Goal: Task Accomplishment & Management: Use online tool/utility

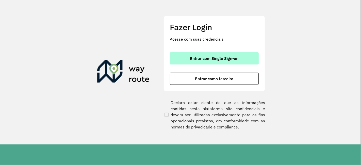
click at [208, 54] on button "Entrar com Single Sign-on" at bounding box center [214, 58] width 89 height 12
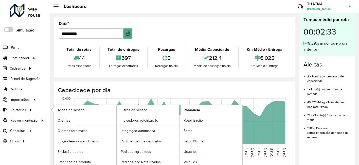
click at [198, 109] on span "Romaneio" at bounding box center [192, 109] width 17 height 5
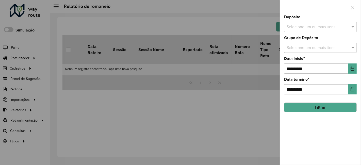
click at [305, 25] on input "text" at bounding box center [317, 27] width 65 height 6
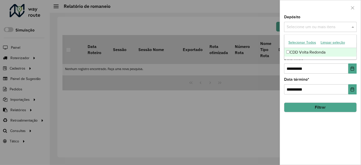
click at [304, 50] on div "CDD Volta Redonda" at bounding box center [320, 52] width 72 height 9
click at [304, 60] on label "Data início *" at bounding box center [294, 59] width 21 height 6
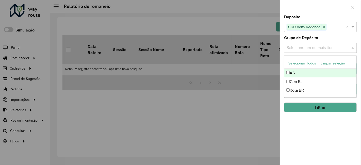
click at [307, 49] on input "text" at bounding box center [317, 48] width 65 height 6
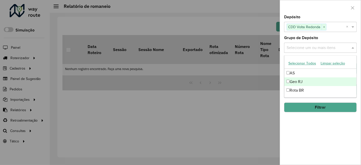
click at [297, 82] on div "Geo RJ" at bounding box center [320, 81] width 72 height 9
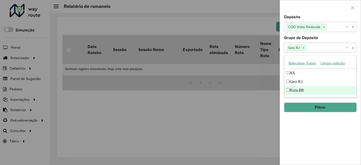
drag, startPoint x: 299, startPoint y: 132, endPoint x: 300, endPoint y: 78, distance: 54.3
click at [299, 132] on div "**********" at bounding box center [320, 90] width 81 height 150
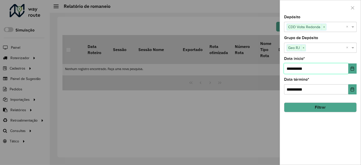
click at [299, 64] on input "**********" at bounding box center [316, 68] width 64 height 10
click at [323, 67] on icon "Choose Date" at bounding box center [352, 69] width 4 height 4
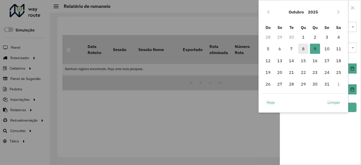
drag, startPoint x: 303, startPoint y: 37, endPoint x: 307, endPoint y: 44, distance: 8.4
click at [303, 37] on span "1" at bounding box center [303, 37] width 10 height 10
type input "**********"
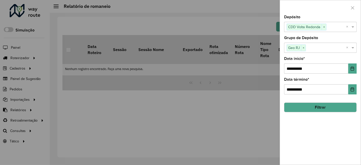
click at [323, 107] on button "Filtrar" at bounding box center [320, 108] width 73 height 10
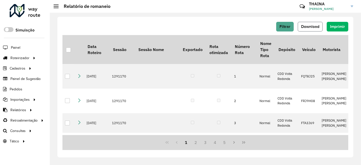
click at [309, 24] on span "Download" at bounding box center [310, 26] width 18 height 4
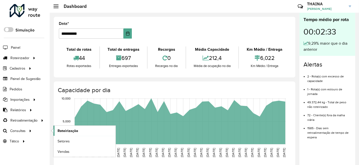
click at [86, 131] on link "Roteirização" at bounding box center [85, 131] width 62 height 10
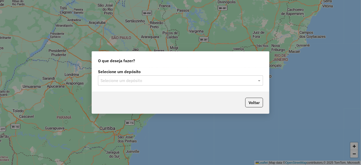
click at [204, 83] on input "text" at bounding box center [176, 81] width 150 height 6
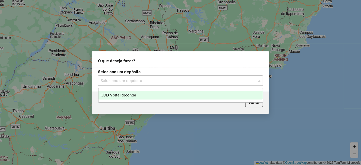
click at [143, 97] on div "CDD Volta Redonda" at bounding box center [180, 95] width 164 height 9
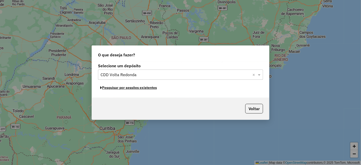
click at [142, 87] on button "Pesquisar por sessões existentes" at bounding box center [128, 88] width 61 height 8
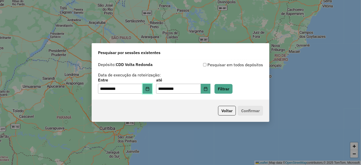
click at [152, 91] on button "Choose Date" at bounding box center [148, 89] width 10 height 10
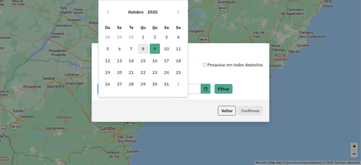
click at [143, 48] on span "8" at bounding box center [143, 49] width 10 height 10
type input "**********"
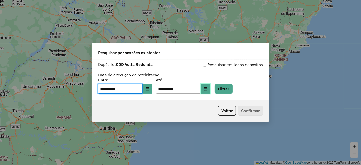
click at [210, 92] on button "Choose Date" at bounding box center [206, 89] width 10 height 10
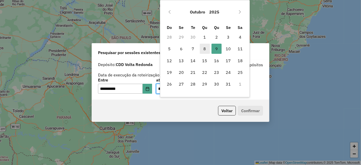
click at [204, 50] on span "8" at bounding box center [205, 49] width 10 height 10
type input "**********"
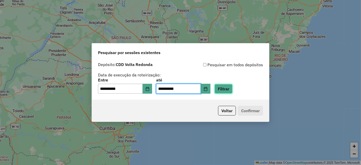
click at [233, 91] on button "Filtrar" at bounding box center [224, 89] width 18 height 10
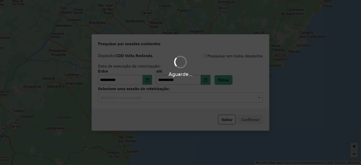
click at [120, 98] on hb-app "**********" at bounding box center [180, 82] width 361 height 165
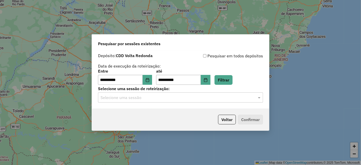
click at [120, 98] on input "text" at bounding box center [176, 98] width 150 height 6
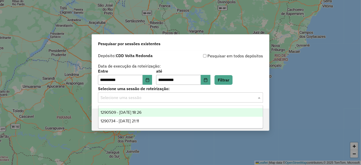
click at [122, 110] on span "1290509 - 08/10/2025 18:26" at bounding box center [121, 112] width 41 height 4
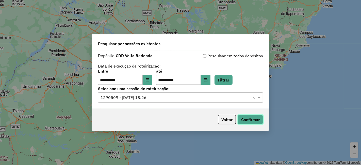
click at [255, 121] on button "Confirmar" at bounding box center [250, 120] width 25 height 10
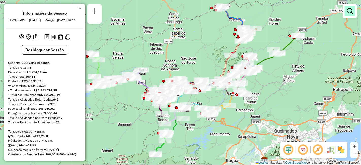
click at [353, 12] on link at bounding box center [350, 11] width 10 height 10
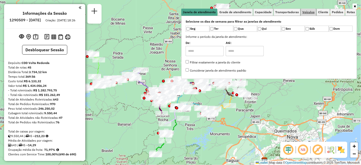
click at [315, 11] on span "Veículos" at bounding box center [308, 12] width 12 height 3
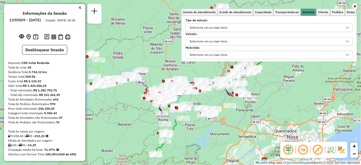
click at [212, 38] on div "Selecione um ou mais itens" at bounding box center [208, 41] width 41 height 8
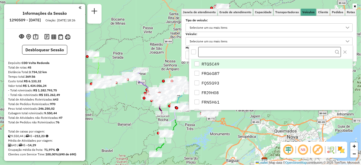
type input "******"
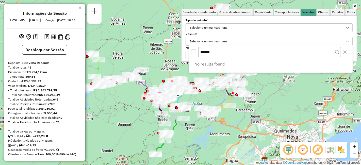
drag, startPoint x: 199, startPoint y: 50, endPoint x: 174, endPoint y: 50, distance: 24.4
click at [175, 50] on body "Aguarde... Pop-up bloqueado! Seu navegador bloqueou automáticamente a abertura …" at bounding box center [180, 82] width 361 height 165
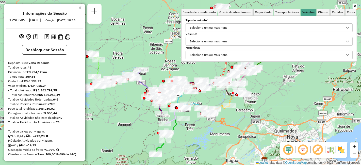
click at [219, 41] on div "Selecione um ou mais itens" at bounding box center [208, 41] width 41 height 8
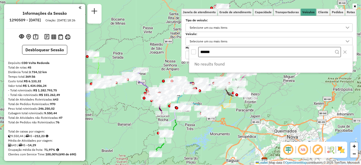
drag, startPoint x: 223, startPoint y: 51, endPoint x: 202, endPoint y: 51, distance: 21.3
click at [202, 51] on input "******" at bounding box center [269, 52] width 143 height 10
type input "*"
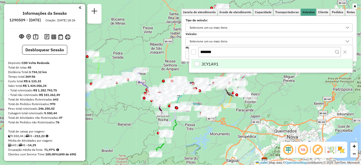
type input "*******"
click at [197, 63] on div "JCY1A91" at bounding box center [196, 63] width 5 height 5
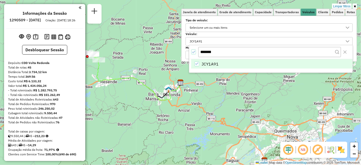
click at [297, 99] on div "Limpar filtros Janela de atendimento Grade de atendimento Capacidade Transporta…" at bounding box center [180, 82] width 361 height 165
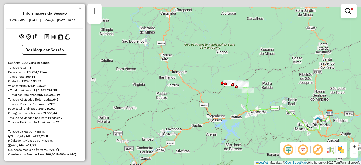
drag, startPoint x: 142, startPoint y: 117, endPoint x: 301, endPoint y: 147, distance: 161.9
click at [301, 147] on hb-router-mapa "Informações da Sessão 1290509 - [DATE] Criação: [DATE] 18:26 Desbloquear Sessão…" at bounding box center [180, 82] width 361 height 165
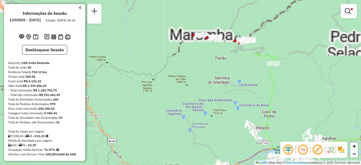
drag, startPoint x: 235, startPoint y: 105, endPoint x: 225, endPoint y: 152, distance: 47.7
click at [232, 165] on html "Aplicando filtros Pop-up bloqueado! Seu navegador bloqueou automáticamente a ab…" at bounding box center [180, 82] width 361 height 165
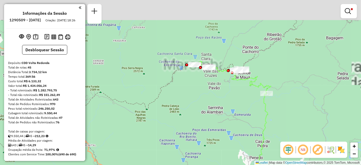
drag, startPoint x: 228, startPoint y: 116, endPoint x: 220, endPoint y: 147, distance: 31.9
click at [221, 147] on div "Limpar filtros Janela de atendimento Grade de atendimento Capacidade Transporta…" at bounding box center [180, 82] width 361 height 165
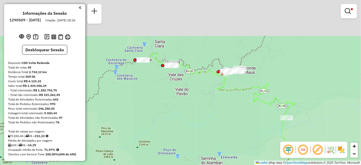
drag, startPoint x: 225, startPoint y: 100, endPoint x: 194, endPoint y: 168, distance: 74.0
click at [194, 165] on html "Aplicando filtros Pop-up bloqueado! Seu navegador bloqueou automáticamente a ab…" at bounding box center [180, 82] width 361 height 165
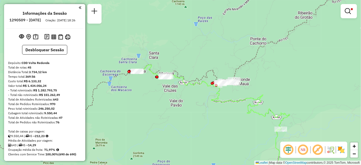
click at [348, 6] on link at bounding box center [349, 11] width 12 height 10
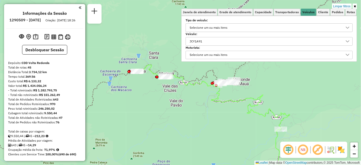
click at [227, 39] on div "JCY1A91" at bounding box center [265, 41] width 155 height 8
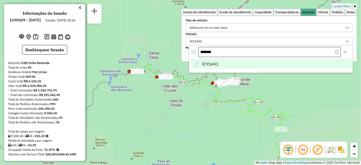
drag, startPoint x: 221, startPoint y: 50, endPoint x: 208, endPoint y: 51, distance: 13.2
click at [208, 51] on input "*******" at bounding box center [269, 52] width 143 height 10
click at [199, 61] on div "JCY1A91" at bounding box center [196, 63] width 5 height 5
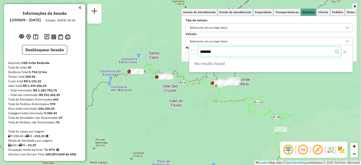
click at [220, 52] on input "*******" at bounding box center [269, 52] width 143 height 10
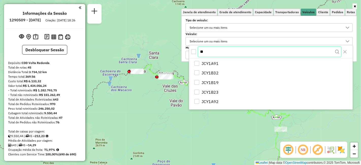
type input "*"
paste input "*******"
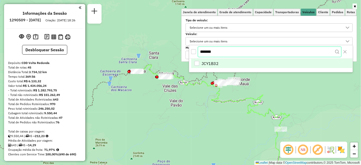
type input "*******"
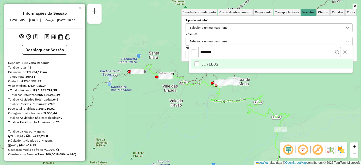
click at [197, 62] on div "JCY1B32" at bounding box center [196, 63] width 5 height 5
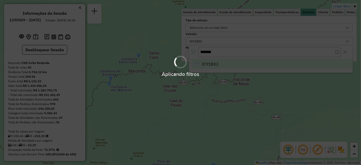
click at [245, 92] on div "Aplicando filtros" at bounding box center [180, 82] width 361 height 165
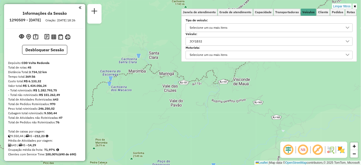
click at [247, 92] on div "Limpar filtros Janela de atendimento Grade de atendimento Capacidade Transporta…" at bounding box center [180, 82] width 361 height 165
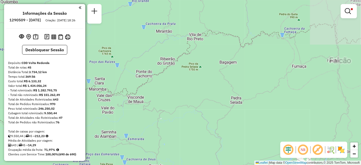
drag, startPoint x: 252, startPoint y: 94, endPoint x: 150, endPoint y: 110, distance: 102.8
click at [150, 110] on div "Limpar filtros Janela de atendimento Grade de atendimento Capacidade Transporta…" at bounding box center [180, 82] width 361 height 165
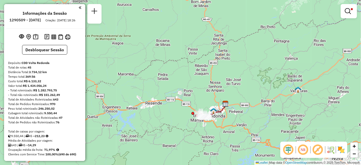
drag, startPoint x: 255, startPoint y: 104, endPoint x: 157, endPoint y: 105, distance: 98.5
click at [156, 105] on div "Limpar filtros Janela de atendimento Grade de atendimento Capacidade Transporta…" at bounding box center [180, 82] width 361 height 165
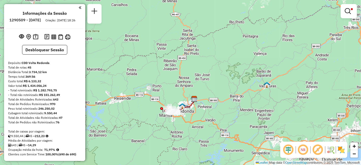
drag, startPoint x: 207, startPoint y: 83, endPoint x: 217, endPoint y: 16, distance: 67.7
click at [218, 19] on div "Limpar filtros Janela de atendimento Grade de atendimento Capacidade Transporta…" at bounding box center [180, 82] width 361 height 165
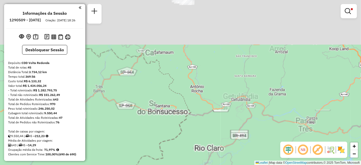
drag, startPoint x: 173, startPoint y: 26, endPoint x: 163, endPoint y: 161, distance: 134.7
click at [163, 162] on div "Limpar filtros Janela de atendimento Grade de atendimento Capacidade Transporta…" at bounding box center [180, 82] width 361 height 165
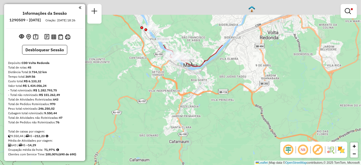
drag, startPoint x: 172, startPoint y: 68, endPoint x: 162, endPoint y: 119, distance: 51.5
click at [163, 149] on div "Limpar filtros Janela de atendimento Grade de atendimento Capacidade Transporta…" at bounding box center [180, 82] width 361 height 165
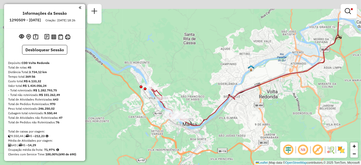
drag, startPoint x: 162, startPoint y: 107, endPoint x: 168, endPoint y: 145, distance: 38.4
click at [168, 145] on div "Limpar filtros Janela de atendimento Grade de atendimento Capacidade Transporta…" at bounding box center [180, 82] width 361 height 165
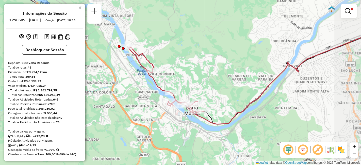
drag, startPoint x: 225, startPoint y: 107, endPoint x: 191, endPoint y: 125, distance: 39.1
click at [191, 125] on div "Limpar filtros Janela de atendimento Grade de atendimento Capacidade Transporta…" at bounding box center [180, 82] width 361 height 165
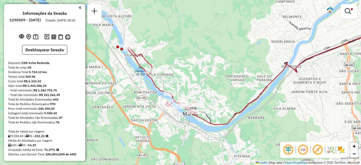
click at [346, 12] on em at bounding box center [348, 11] width 6 height 6
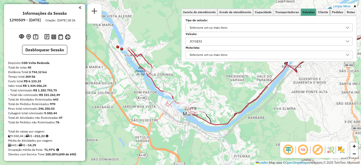
click at [210, 42] on div "JCY1B32" at bounding box center [265, 41] width 155 height 8
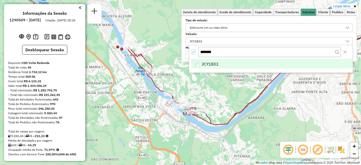
click at [194, 60] on li "JCY1B32" at bounding box center [271, 64] width 161 height 10
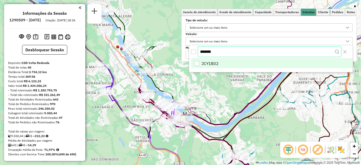
drag, startPoint x: 206, startPoint y: 51, endPoint x: 203, endPoint y: 52, distance: 2.7
click at [203, 52] on input "*******" at bounding box center [269, 52] width 143 height 10
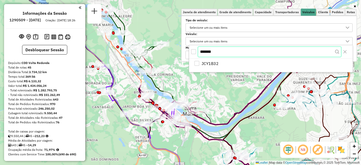
type input "*"
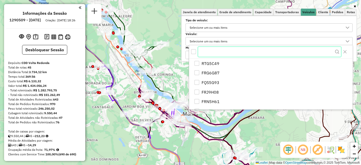
paste input "*******"
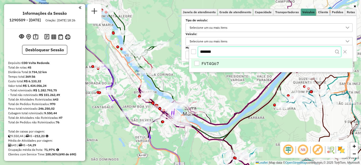
type input "*******"
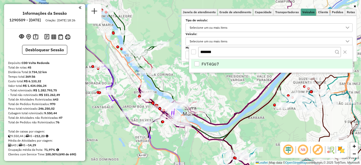
click at [192, 65] on li "FVT4G67" at bounding box center [271, 64] width 161 height 10
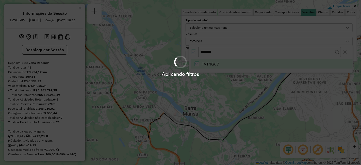
click at [214, 88] on div "Aplicando filtros" at bounding box center [180, 82] width 361 height 165
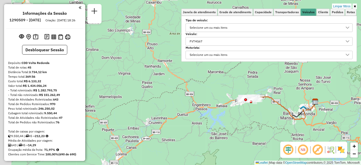
drag, startPoint x: 191, startPoint y: 96, endPoint x: 268, endPoint y: 118, distance: 80.8
click at [268, 118] on div "Limpar filtros Janela de atendimento Grade de atendimento Capacidade Transporta…" at bounding box center [180, 82] width 361 height 165
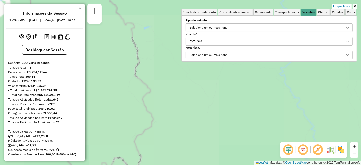
drag, startPoint x: 195, startPoint y: 92, endPoint x: 204, endPoint y: 149, distance: 58.4
click at [240, 165] on html "Aplicando filtros Pop-up bloqueado! Seu navegador bloqueou automáticamente a ab…" at bounding box center [180, 82] width 361 height 165
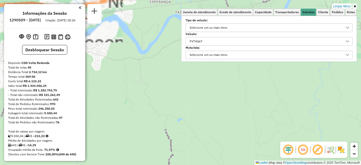
drag, startPoint x: 198, startPoint y: 126, endPoint x: 169, endPoint y: 91, distance: 46.2
click at [193, 165] on html "Aplicando filtros Pop-up bloqueado! Seu navegador bloqueou automáticamente a ab…" at bounding box center [180, 82] width 361 height 165
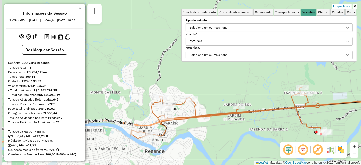
drag, startPoint x: 160, startPoint y: 63, endPoint x: 239, endPoint y: 155, distance: 121.2
click at [239, 155] on div "Limpar filtros Janela de atendimento Grade de atendimento Capacidade Transporta…" at bounding box center [180, 82] width 361 height 165
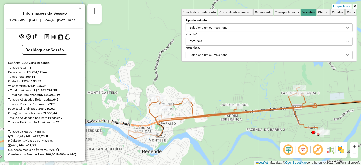
drag, startPoint x: 213, startPoint y: 123, endPoint x: 195, endPoint y: 117, distance: 19.0
click at [195, 117] on div "Limpar filtros Janela de atendimento Grade de atendimento Capacidade Transporta…" at bounding box center [180, 82] width 361 height 165
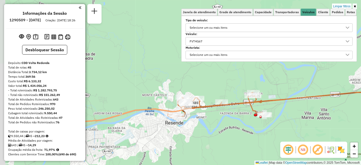
drag, startPoint x: 220, startPoint y: 126, endPoint x: 235, endPoint y: 120, distance: 15.8
click at [235, 120] on div "Limpar filtros Janela de atendimento Grade de atendimento Capacidade Transporta…" at bounding box center [180, 82] width 361 height 165
